Goal: Entertainment & Leisure: Consume media (video, audio)

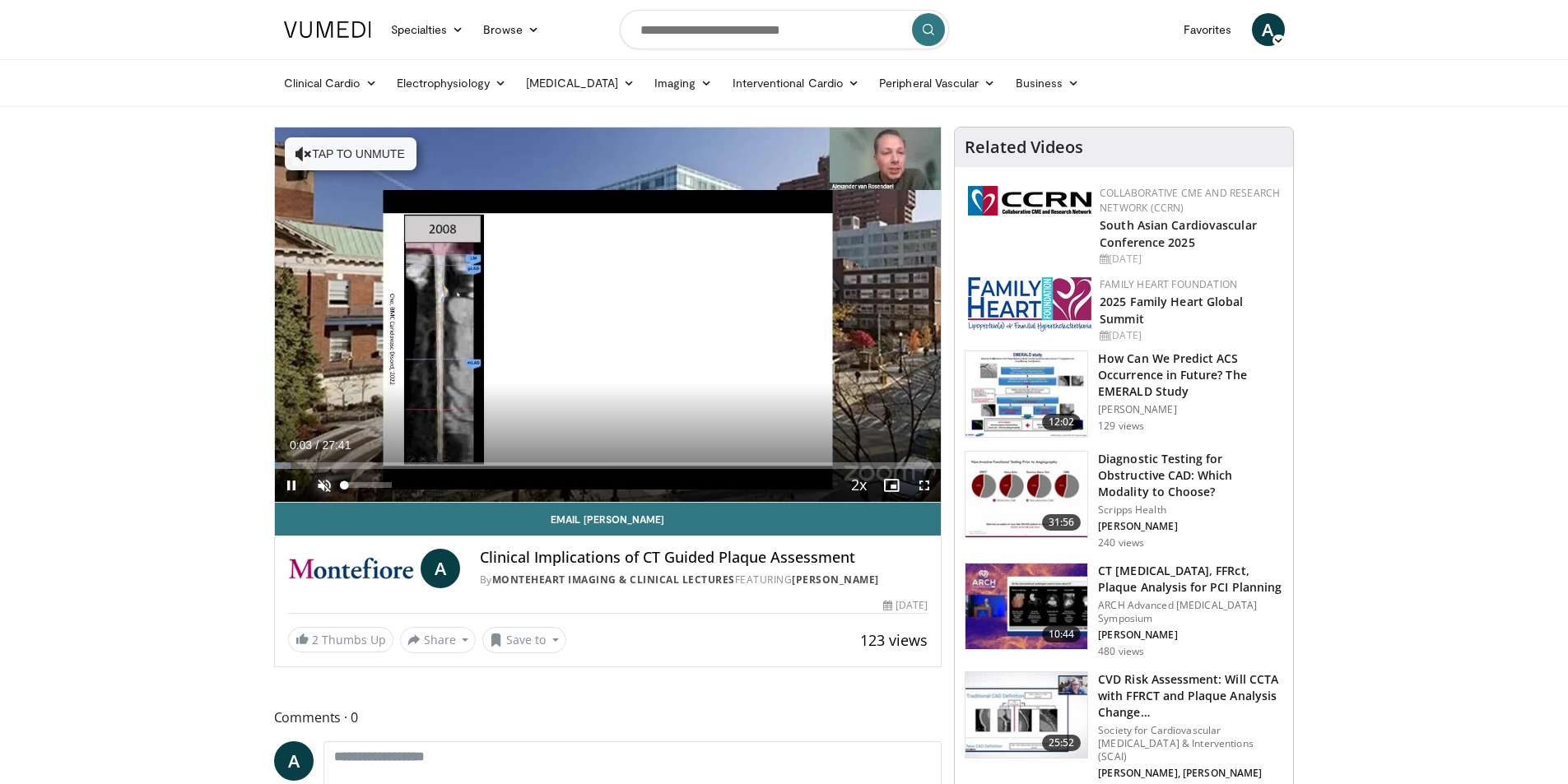
click at [316, 487] on span "Video Player" at bounding box center [323, 485] width 33 height 33
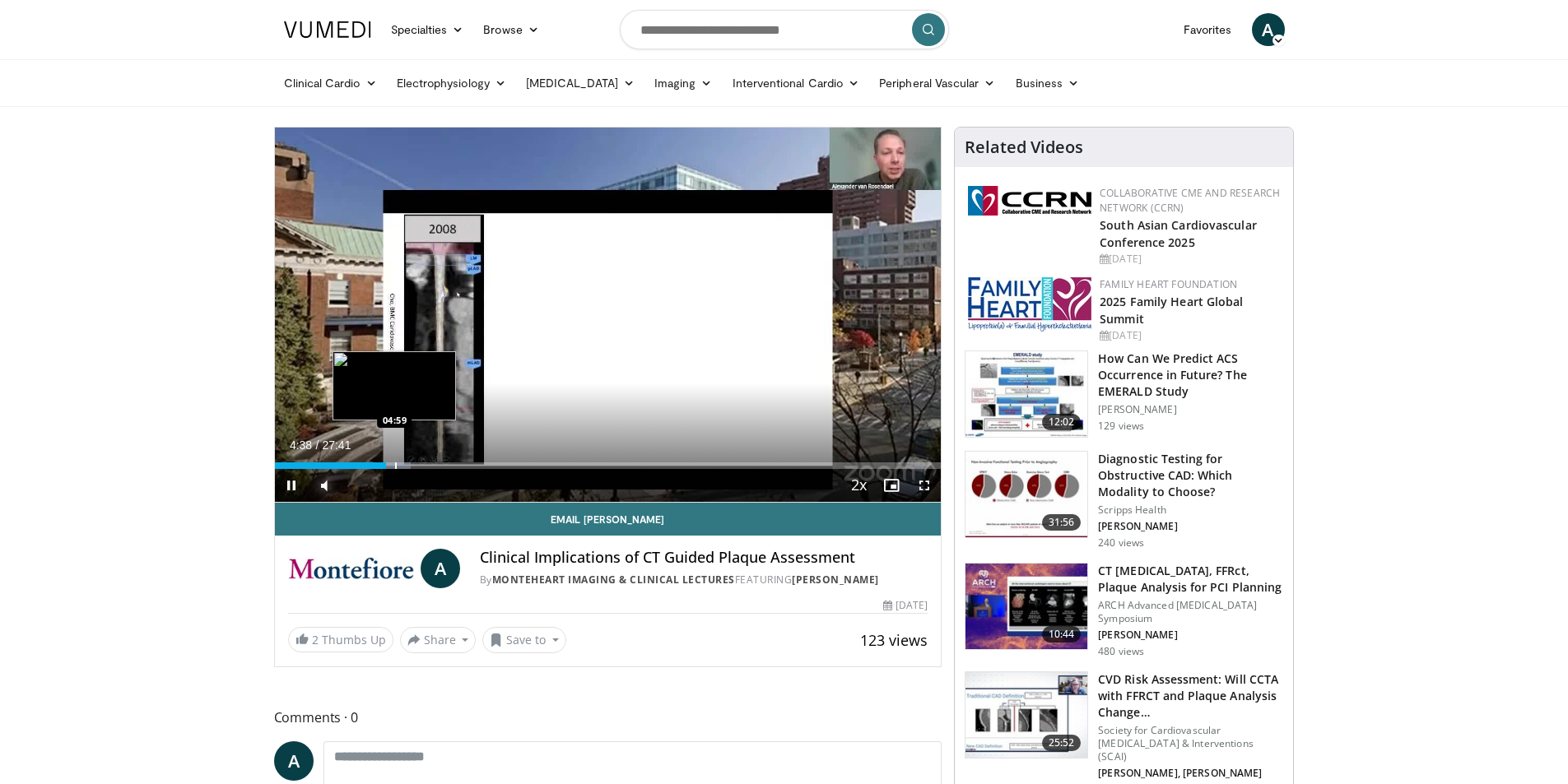
click at [395, 463] on div "Progress Bar" at bounding box center [396, 465] width 2 height 6
click at [423, 464] on div "Progress Bar" at bounding box center [424, 465] width 2 height 6
click at [458, 465] on div "Progress Bar" at bounding box center [459, 465] width 2 height 6
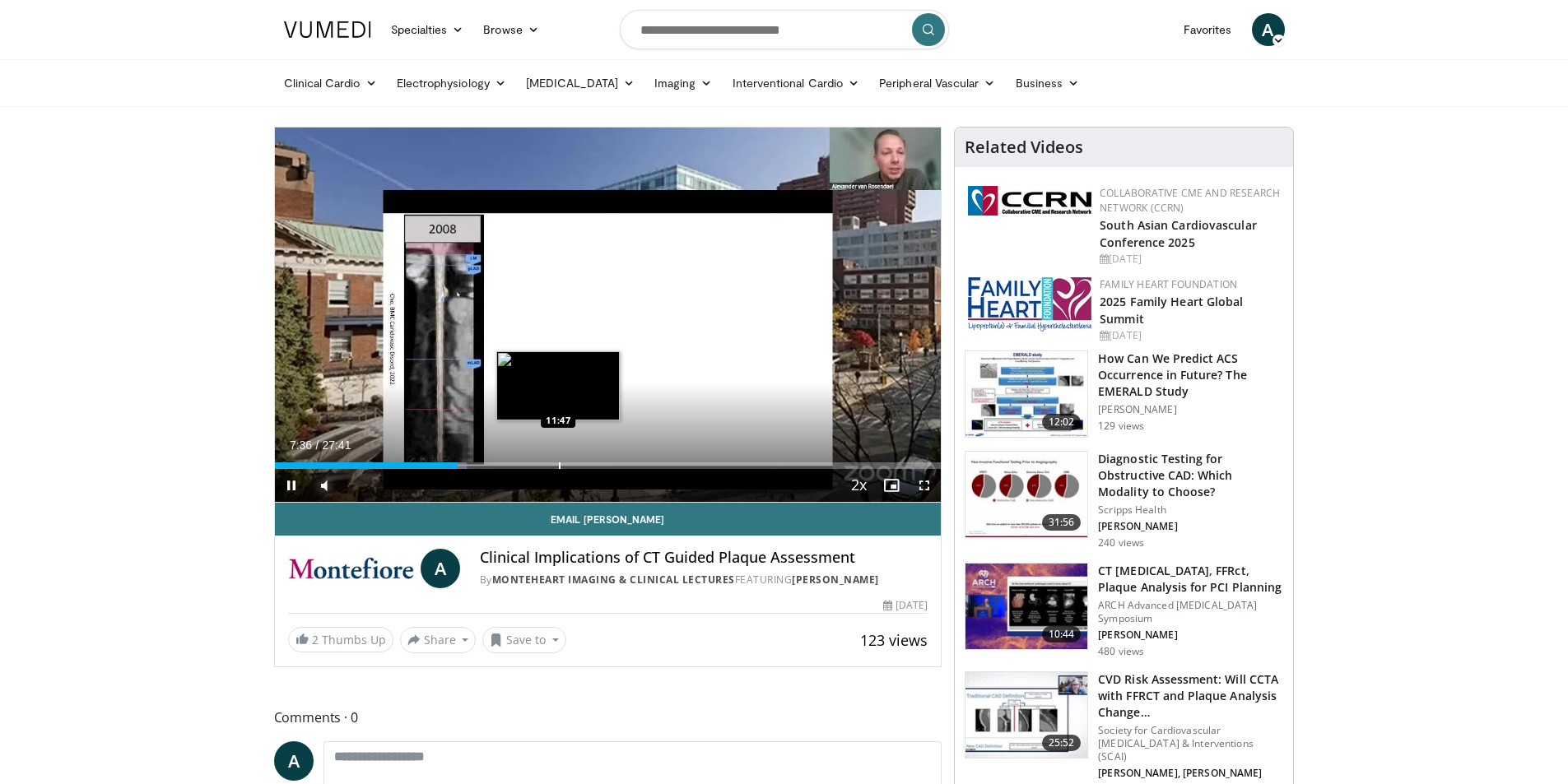
click at [559, 468] on div "Progress Bar" at bounding box center [560, 465] width 2 height 6
click at [655, 471] on div "Current Time 11:50 / Duration 27:41 Pause Skip Backward Skip Forward Mute Loade…" at bounding box center [608, 485] width 666 height 33
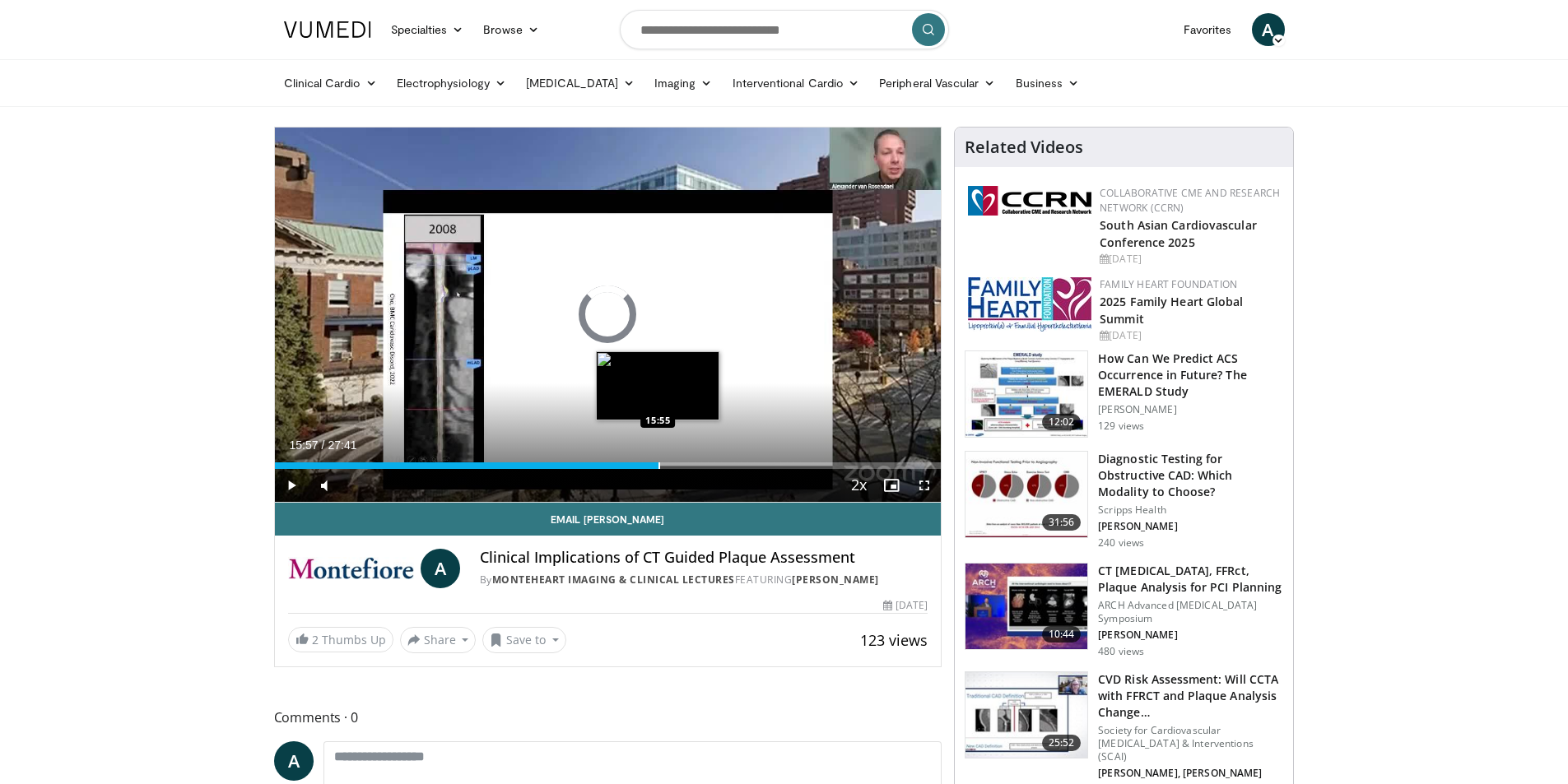
click at [658, 464] on div "Progress Bar" at bounding box center [659, 465] width 2 height 6
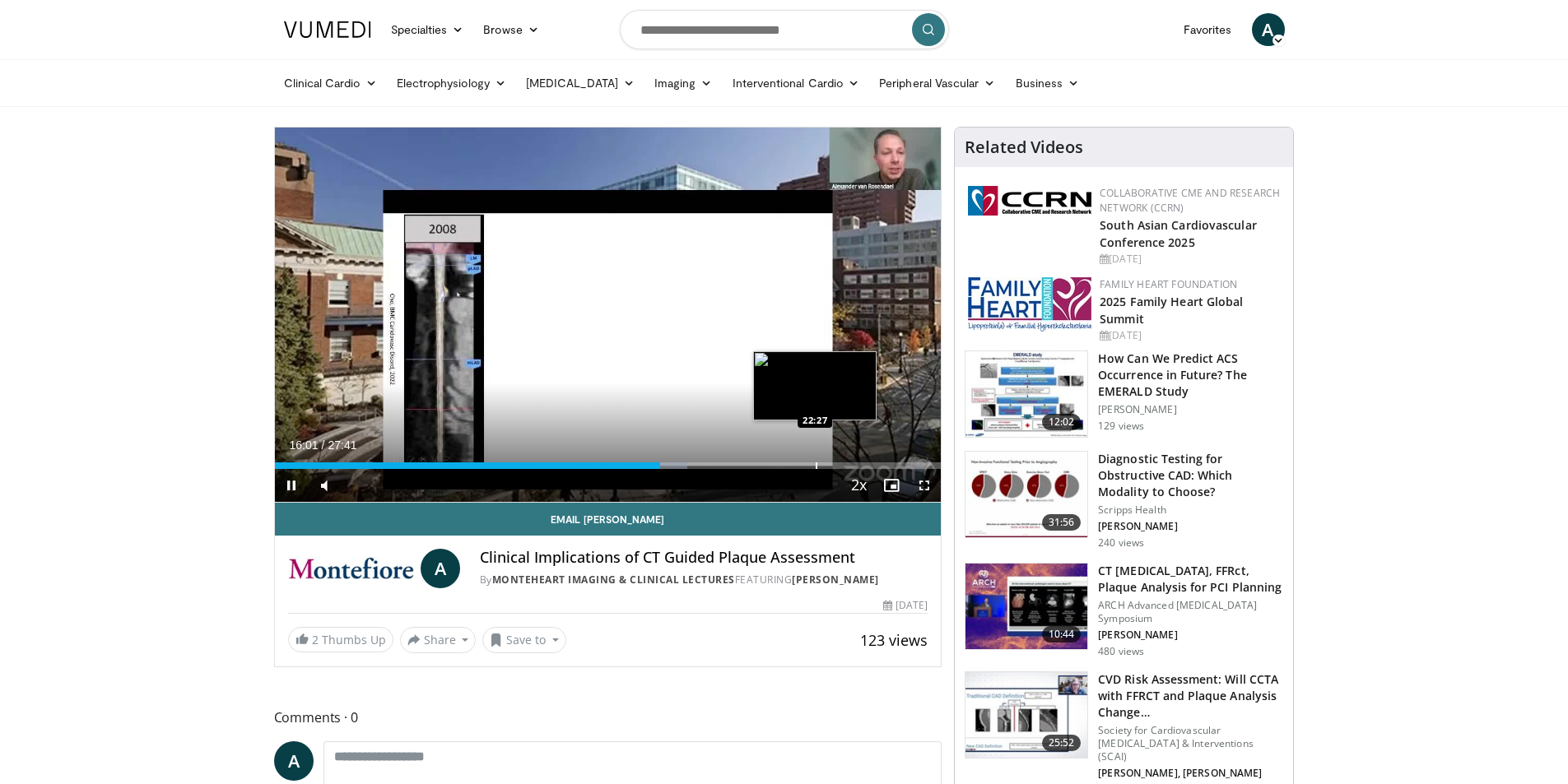
click at [816, 466] on div "Progress Bar" at bounding box center [816, 465] width 2 height 6
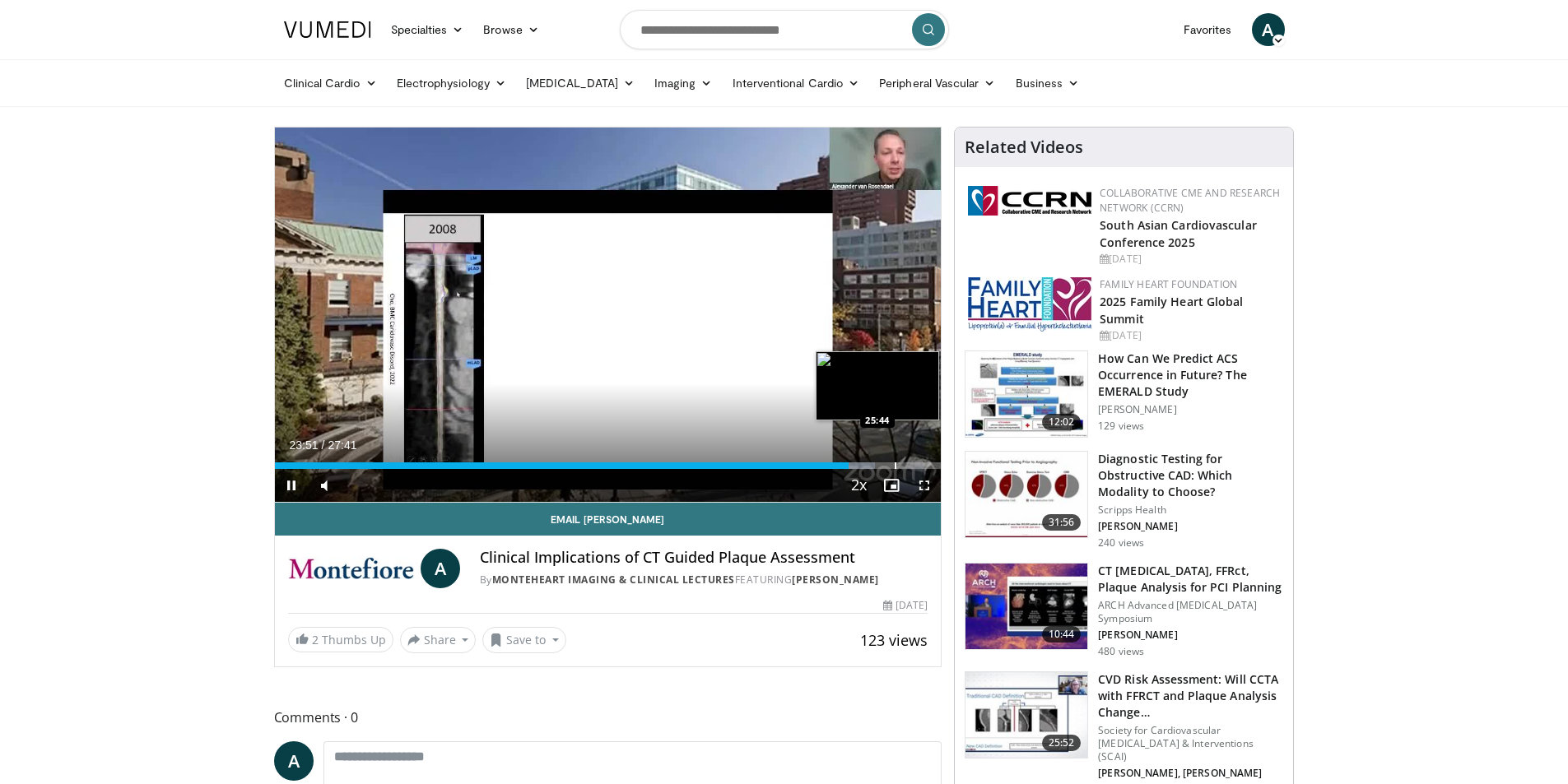
click at [894, 461] on div "Loaded : 90.16% 23:51 25:44" at bounding box center [608, 461] width 666 height 16
click at [907, 463] on div "Progress Bar" at bounding box center [908, 465] width 2 height 6
click at [921, 464] on div "Progress Bar" at bounding box center [921, 465] width 2 height 6
click at [283, 487] on span "Video Player" at bounding box center [291, 485] width 33 height 33
click at [279, 496] on span "Video Player" at bounding box center [291, 485] width 33 height 33
